Goal: Task Accomplishment & Management: Manage account settings

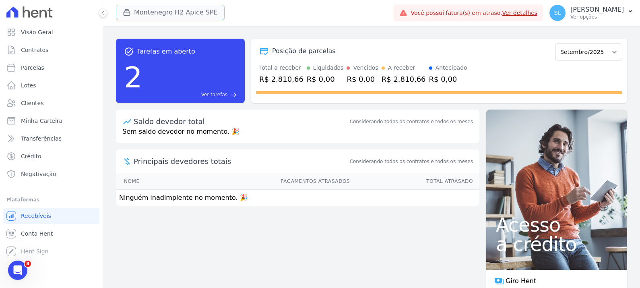
click at [151, 14] on button "Montenegro H2 Apice SPE" at bounding box center [170, 12] width 109 height 15
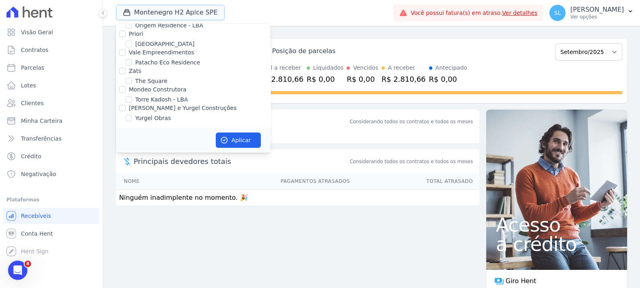
scroll to position [282, 0]
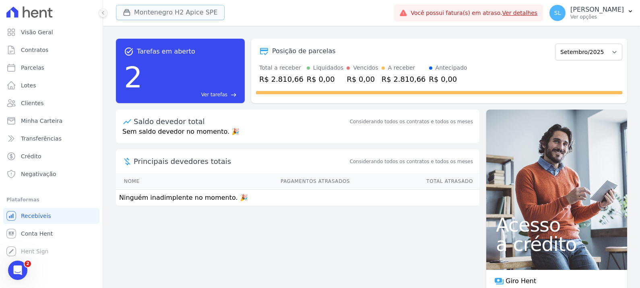
click at [139, 12] on button "Montenegro H2 Apice SPE" at bounding box center [170, 12] width 109 height 15
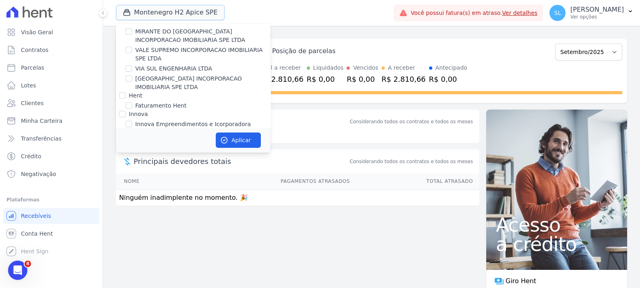
scroll to position [151, 0]
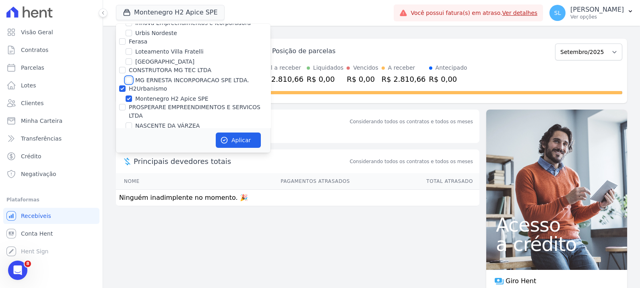
click at [130, 81] on input "MG ERNESTA INCORPORACAO SPE LTDA." at bounding box center [129, 80] width 6 height 6
checkbox input "true"
click at [126, 95] on input "Montenegro H2 Apice SPE" at bounding box center [129, 98] width 6 height 6
checkbox input "false"
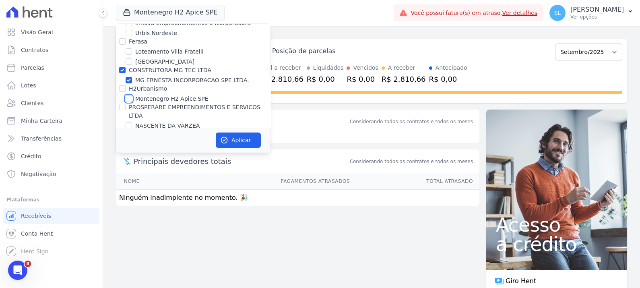
checkbox input "false"
click at [223, 136] on icon "button" at bounding box center [224, 140] width 8 height 8
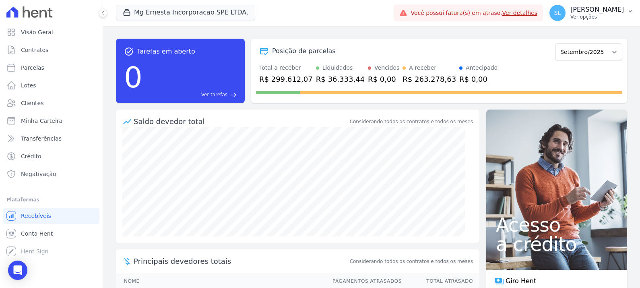
click at [604, 24] on div "SL Sarah Lopes Ver opções Perfil do empreendimento Faturas Importar remessas Ex…" at bounding box center [591, 13] width 97 height 26
click at [602, 18] on p "Ver opções" at bounding box center [597, 17] width 54 height 6
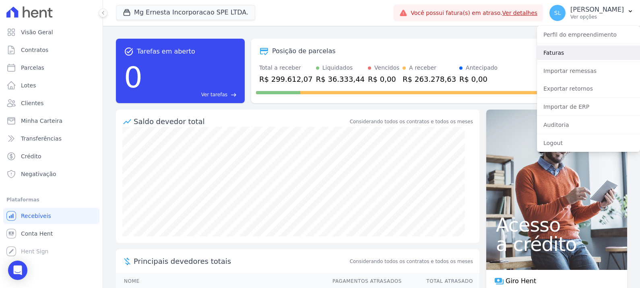
click at [581, 59] on link "Faturas" at bounding box center [588, 52] width 103 height 14
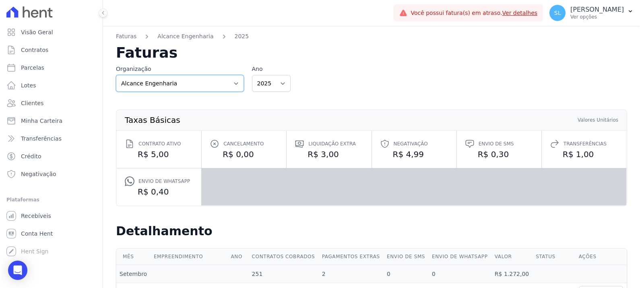
click at [219, 85] on select "Alcance Engenharia CONSTRUTORA MG TEC LTDA Ferasa Gomes e Yurgel Construções H2…" at bounding box center [180, 83] width 128 height 17
select select "b1fad4e7-2b53-47f0-9323-615b4bed1596"
click at [116, 75] on select "Alcance Engenharia CONSTRUTORA MG TEC LTDA Ferasa Gomes e Yurgel Construções H2…" at bounding box center [180, 83] width 128 height 17
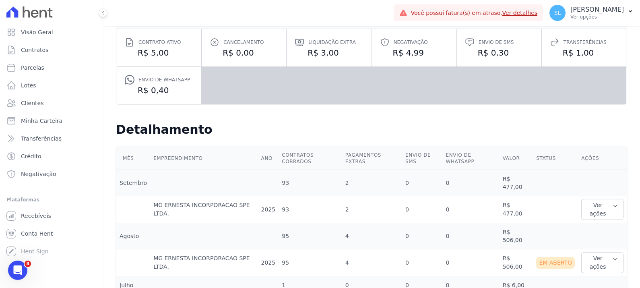
scroll to position [102, 0]
click at [600, 252] on button "Ver ações" at bounding box center [602, 262] width 42 height 21
click at [600, 274] on link "Ver detalhes" at bounding box center [615, 278] width 60 height 8
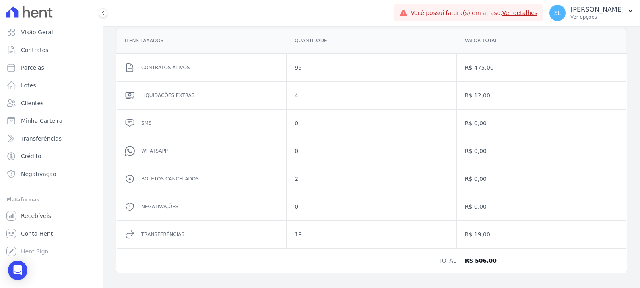
scroll to position [127, 0]
click at [604, 11] on p "[PERSON_NAME]" at bounding box center [597, 10] width 54 height 8
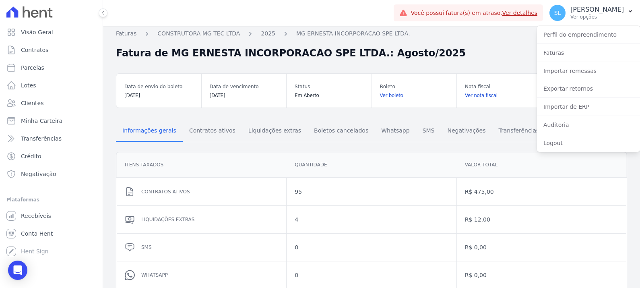
scroll to position [0, 0]
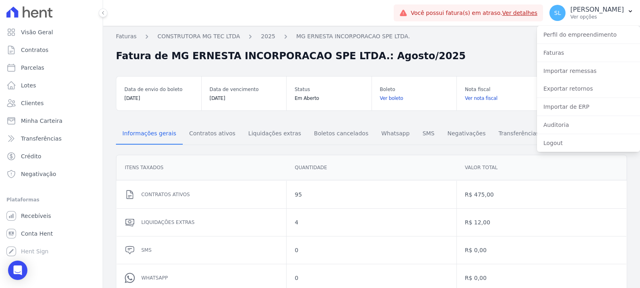
click at [361, 150] on div "Itens Taxados Quantidade Valor total Contratos ativos 95 R$ 475,00 Liquidações …" at bounding box center [371, 277] width 537 height 258
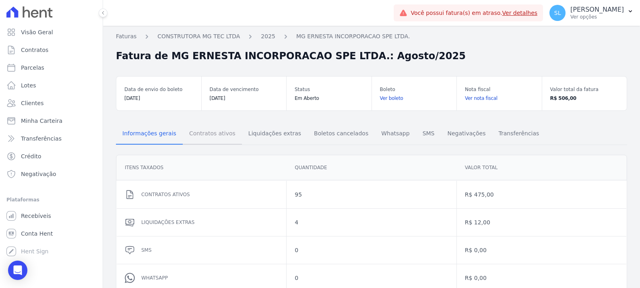
click at [219, 138] on span "Contratos ativos" at bounding box center [212, 133] width 56 height 16
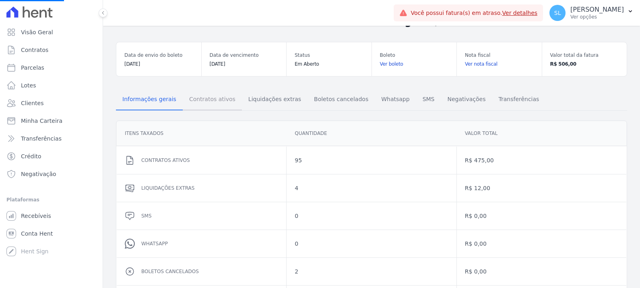
scroll to position [50, 0]
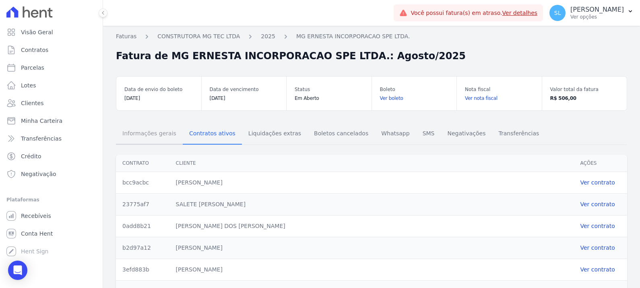
click at [141, 136] on span "Informações gerais" at bounding box center [150, 133] width 64 height 16
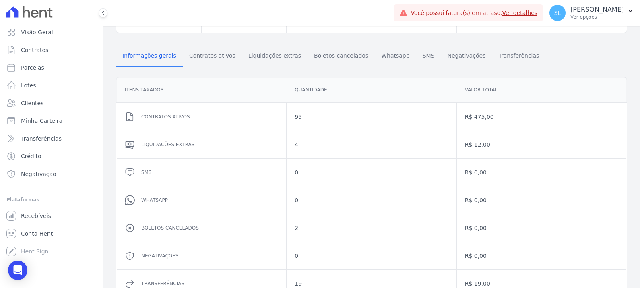
scroll to position [127, 0]
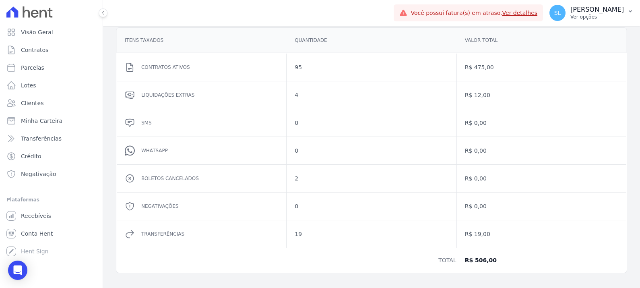
click at [600, 10] on p "[PERSON_NAME]" at bounding box center [597, 10] width 54 height 8
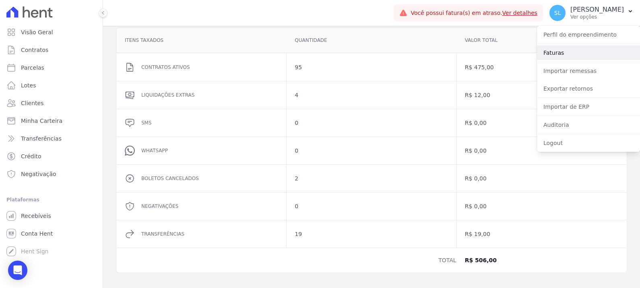
click at [563, 54] on link "Faturas" at bounding box center [588, 52] width 103 height 14
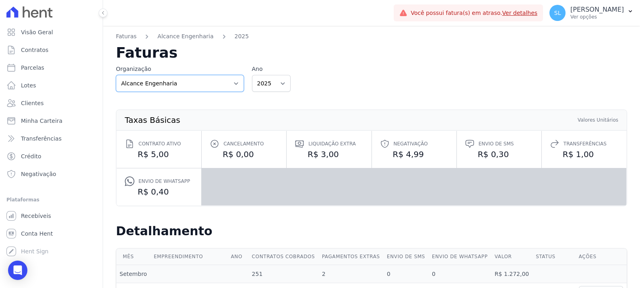
click at [188, 83] on select "Alcance Engenharia CONSTRUTORA MG TEC LTDA Ferasa Gomes e Yurgel Construções H2…" at bounding box center [180, 83] width 128 height 17
select select "b1fad4e7-2b53-47f0-9323-615b4bed1596"
click at [116, 75] on select "Alcance Engenharia CONSTRUTORA MG TEC LTDA Ferasa Gomes e Yurgel Construções H2…" at bounding box center [180, 83] width 128 height 17
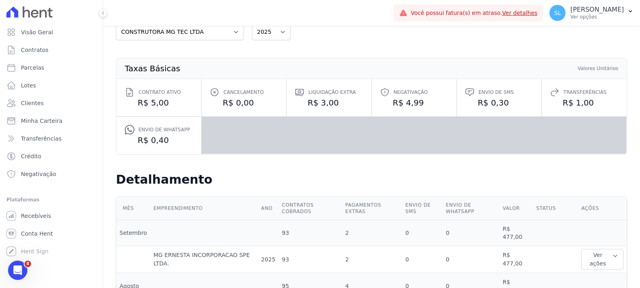
scroll to position [102, 0]
